Goal: Task Accomplishment & Management: Use online tool/utility

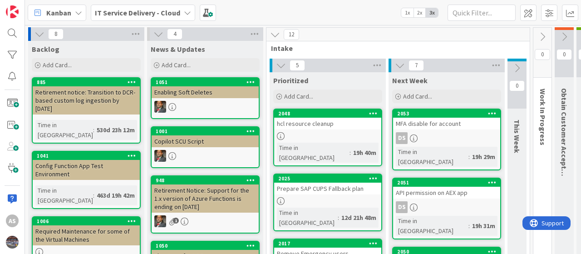
click at [331, 130] on link "2048 hcl resource cleanup Time in Column : 19h 40m" at bounding box center [327, 138] width 109 height 58
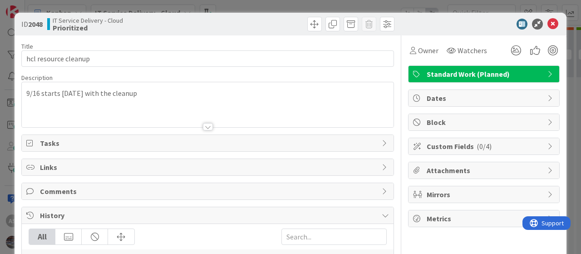
click at [26, 90] on div "9/16 starts today with the cleanup" at bounding box center [208, 104] width 372 height 45
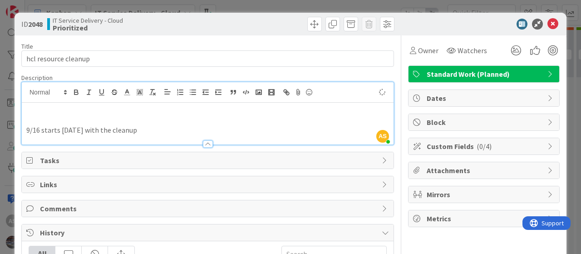
click at [47, 119] on p at bounding box center [207, 120] width 363 height 10
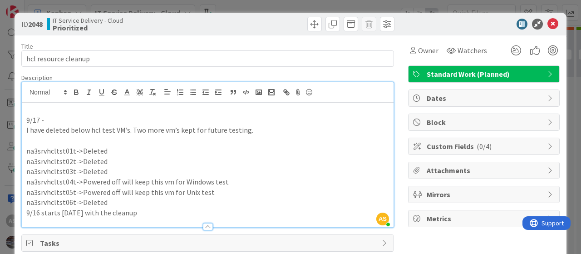
click at [36, 143] on p at bounding box center [207, 140] width 363 height 10
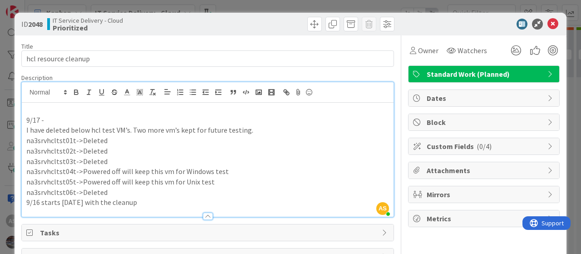
click at [25, 119] on div "9/17 - I have deleted below hcl test VM’s. Two more vm’s kept for future testin…" at bounding box center [208, 160] width 372 height 114
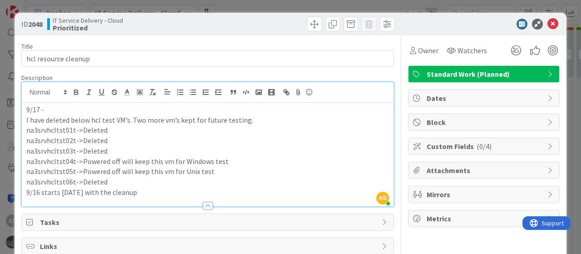
click at [24, 119] on div "9/17 - I have deleted below hcl test VM’s. Two more vm’s kept for future testin…" at bounding box center [208, 155] width 372 height 104
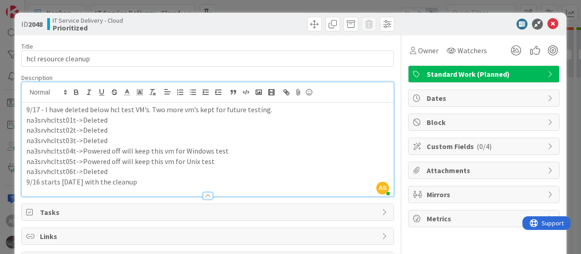
click at [104, 170] on p "na3srvhcltst06t->Deleted" at bounding box center [207, 171] width 363 height 10
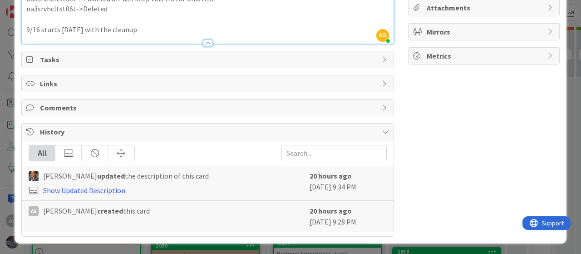
scroll to position [26, 0]
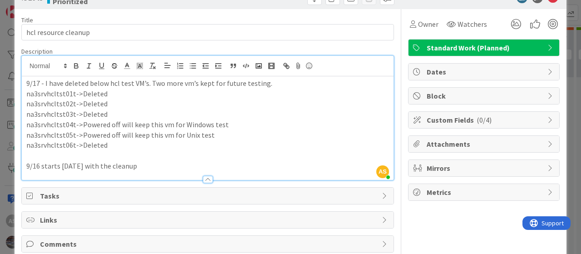
click at [413, 140] on icon at bounding box center [417, 143] width 9 height 7
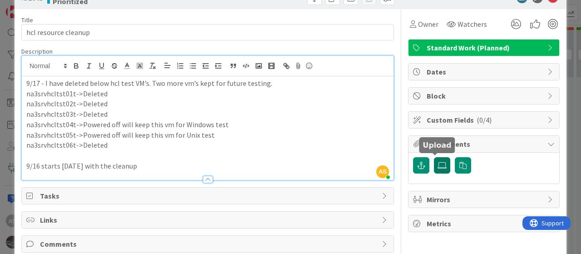
click at [438, 162] on icon at bounding box center [442, 165] width 9 height 7
click at [434, 157] on input "file" at bounding box center [434, 157] width 0 height 0
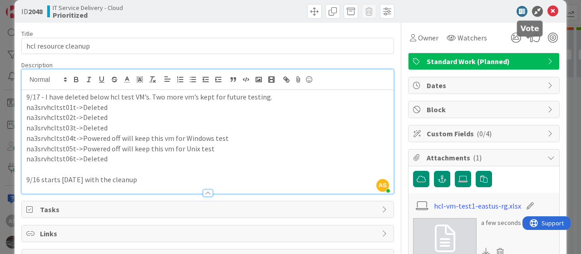
scroll to position [0, 0]
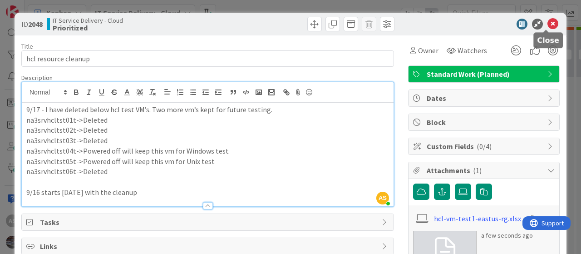
click at [548, 23] on icon at bounding box center [553, 24] width 11 height 11
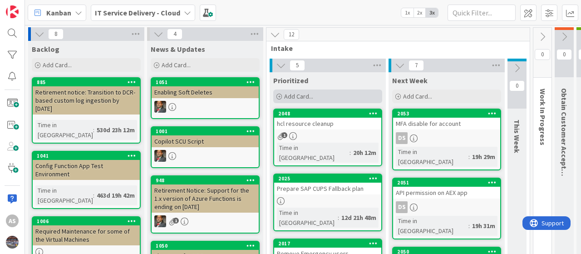
click at [296, 91] on div "Add Card..." at bounding box center [327, 96] width 109 height 14
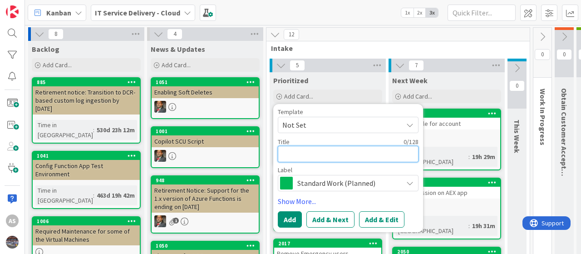
paste textarea "SCTASK0169095"
type textarea "x"
type textarea "SCTASK0169095"
drag, startPoint x: 342, startPoint y: 152, endPoint x: 267, endPoint y: 142, distance: 76.0
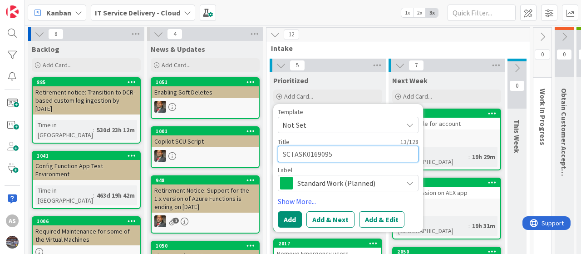
paste textarea "Disable Data Factory Job for AR Escalation"
type textarea "x"
type textarea "Disable Data Factory Job for AR Escalation"
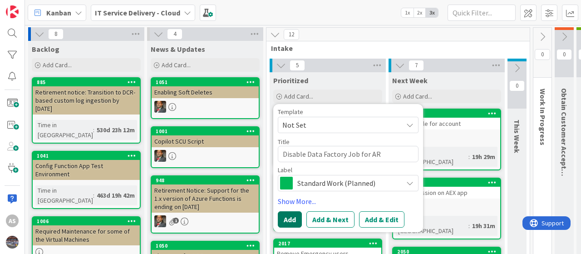
click at [288, 217] on button "Add" at bounding box center [290, 219] width 24 height 16
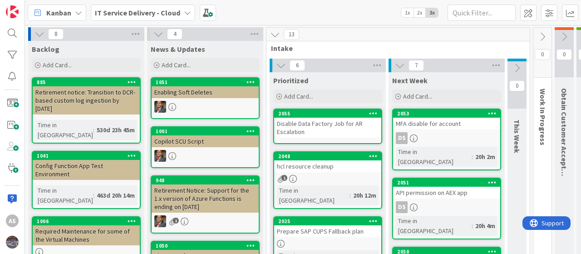
click at [309, 124] on div "Disable Data Factory Job for AR Escalation" at bounding box center [327, 128] width 107 height 20
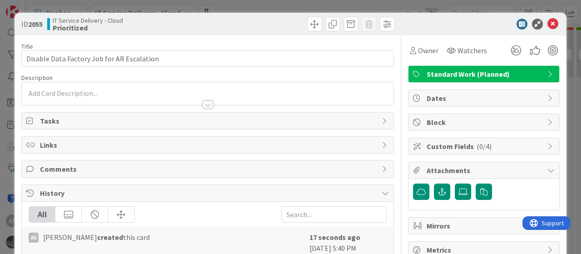
click at [74, 91] on p at bounding box center [207, 93] width 363 height 10
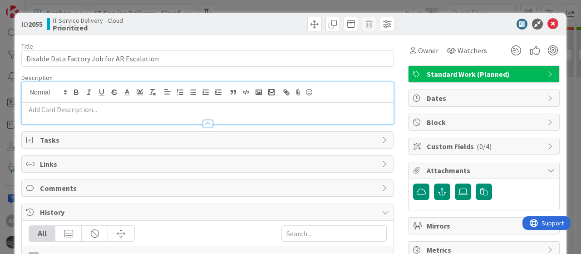
click at [65, 112] on p at bounding box center [207, 109] width 363 height 10
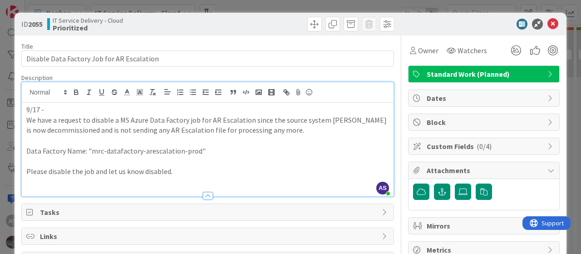
click at [49, 142] on p at bounding box center [207, 140] width 363 height 10
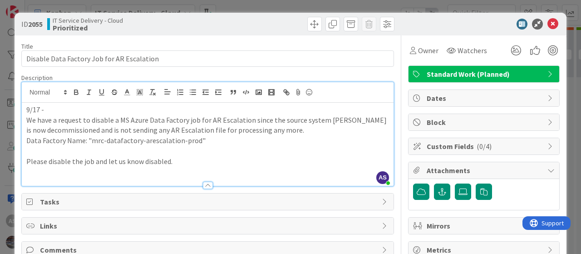
click at [41, 148] on p at bounding box center [207, 151] width 363 height 10
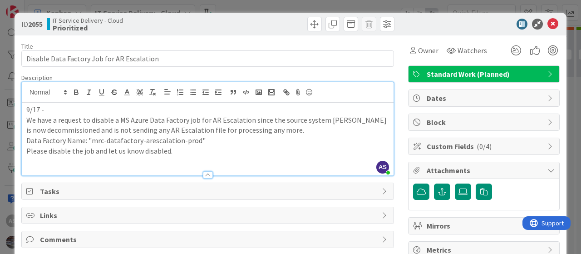
click at [25, 120] on div "9/17 - We have a request to disable a MS Azure Data Factory job for AR Escalati…" at bounding box center [208, 139] width 372 height 73
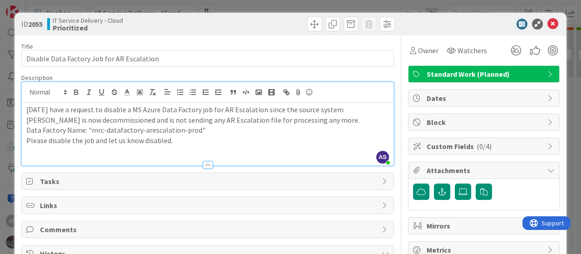
click at [185, 142] on p "Please disable the job and let us know disabled." at bounding box center [207, 140] width 363 height 10
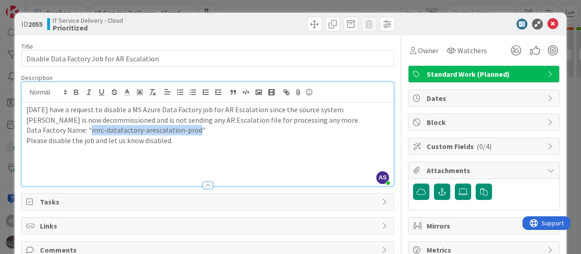
drag, startPoint x: 195, startPoint y: 129, endPoint x: 90, endPoint y: 127, distance: 104.9
click at [90, 127] on p "Data Factory Name: "mrc-datafactory-arescalation-prod"" at bounding box center [207, 130] width 363 height 10
copy p "mrc-datafactory-arescalation-prod"
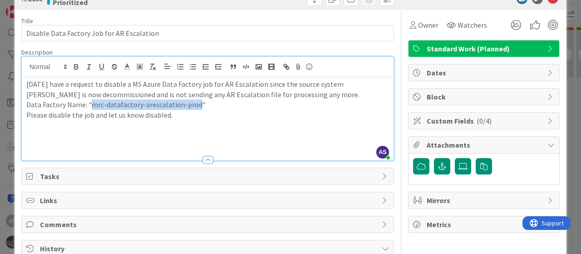
scroll to position [45, 0]
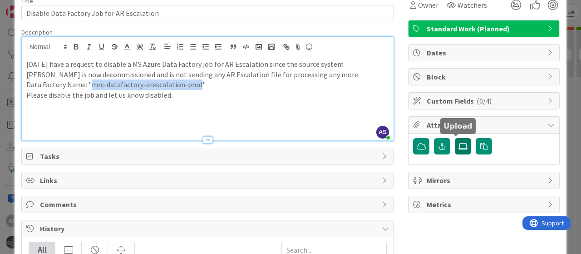
click at [459, 145] on icon at bounding box center [463, 146] width 9 height 7
click at [455, 138] on input "file" at bounding box center [455, 138] width 0 height 0
click at [459, 146] on icon at bounding box center [463, 146] width 9 height 7
click at [455, 138] on input "file" at bounding box center [455, 138] width 0 height 0
